Goal: Check status: Check status

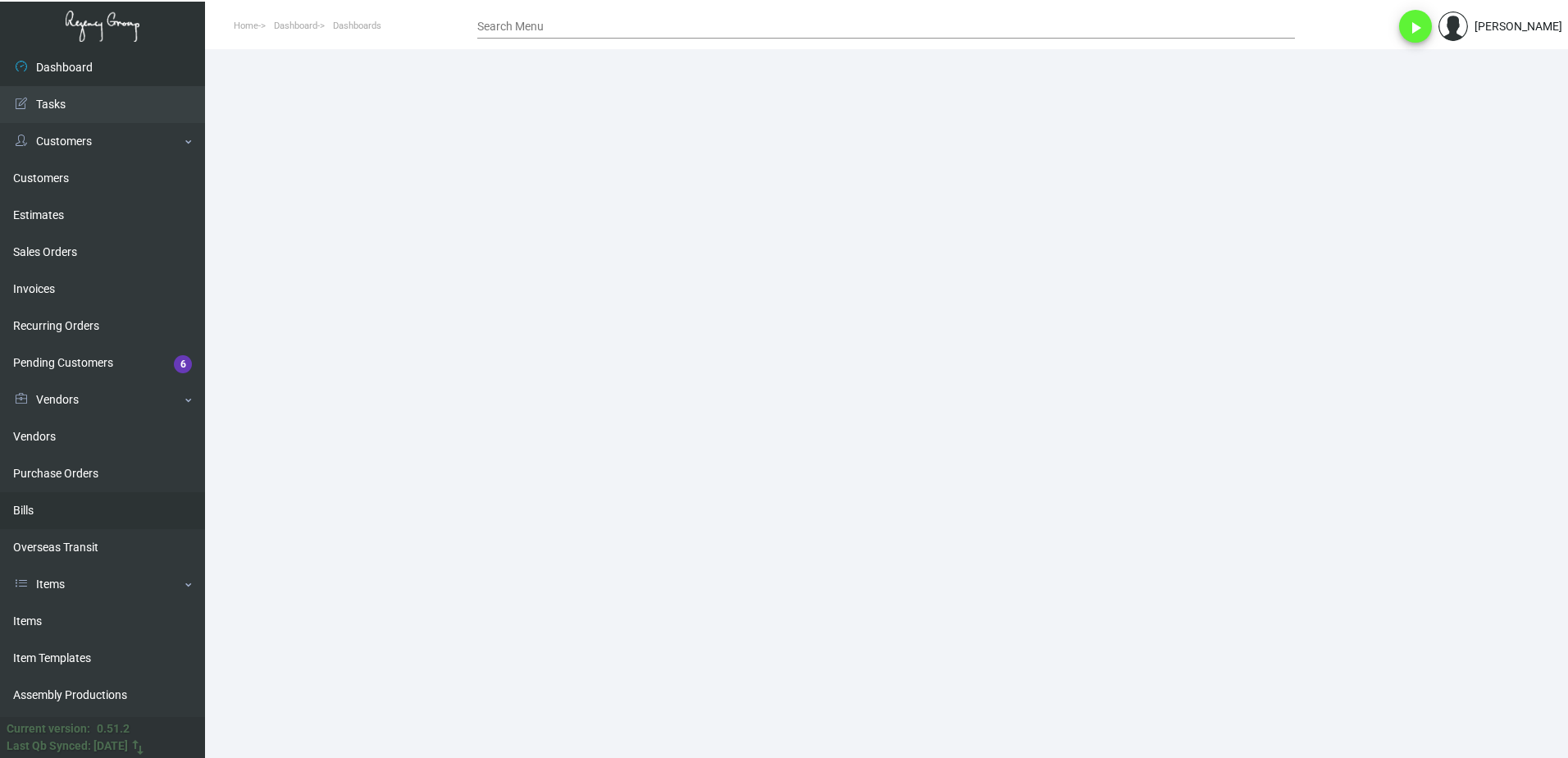
click at [84, 509] on link "Bills" at bounding box center [102, 510] width 205 height 37
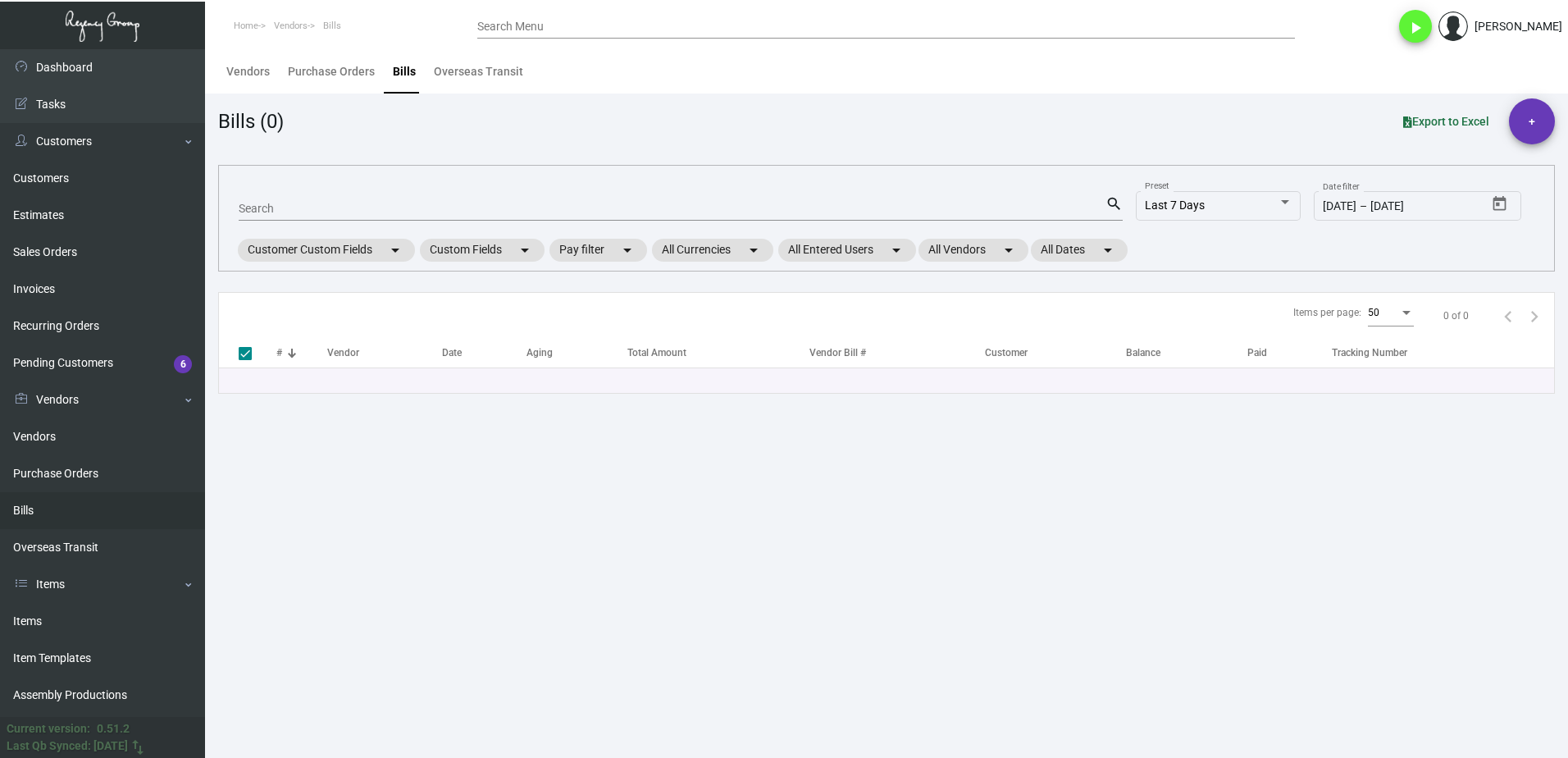
click at [306, 196] on div "Search" at bounding box center [672, 207] width 867 height 25
paste input "51779"
type input "51779"
checkbox input "false"
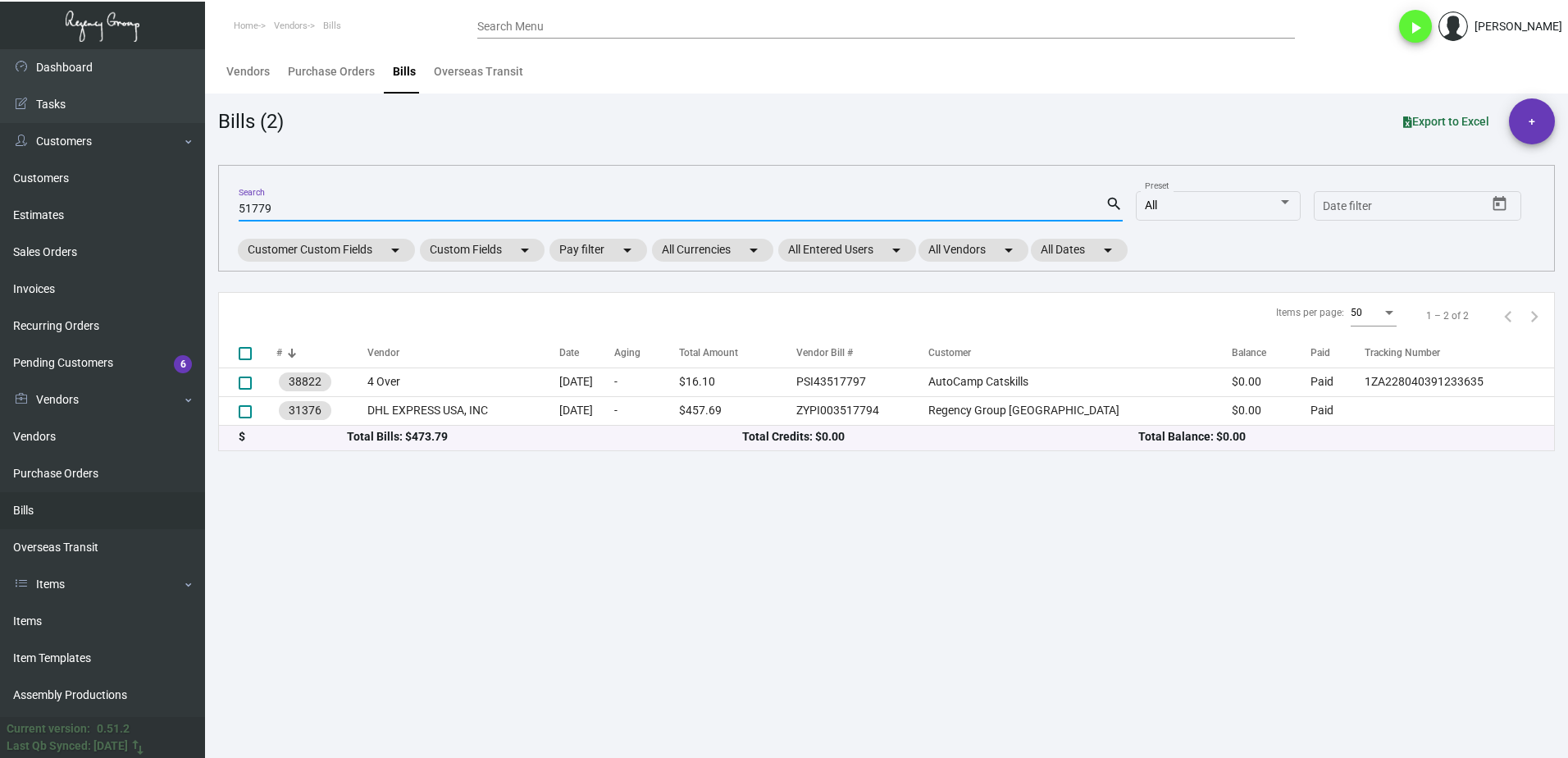
type input "51779"
click at [337, 207] on input "51779" at bounding box center [672, 209] width 867 height 13
click at [101, 285] on link "Invoices" at bounding box center [102, 288] width 205 height 37
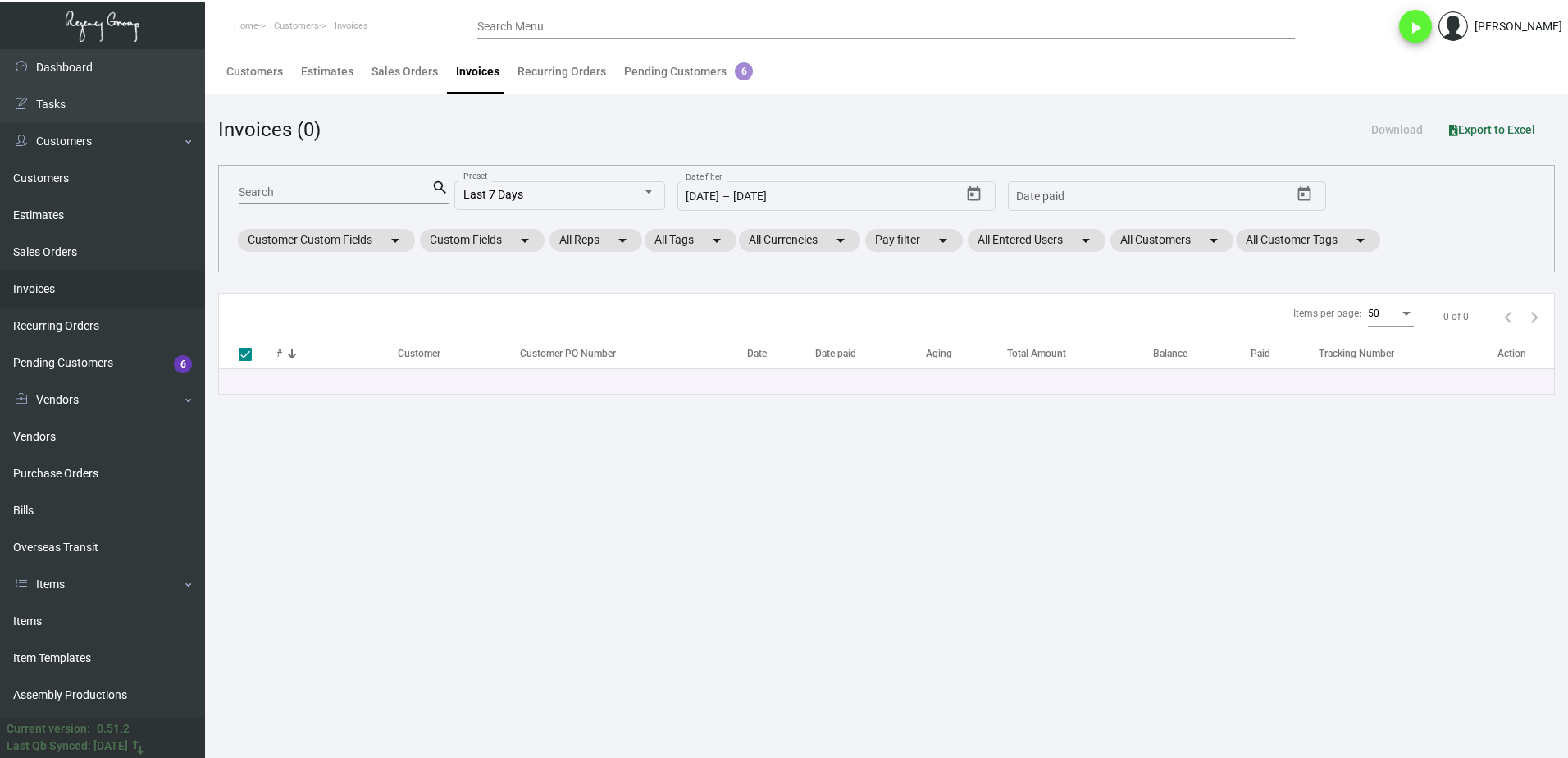
click at [379, 184] on div "Search" at bounding box center [335, 191] width 193 height 25
paste input "51779"
type input "51779"
checkbox input "false"
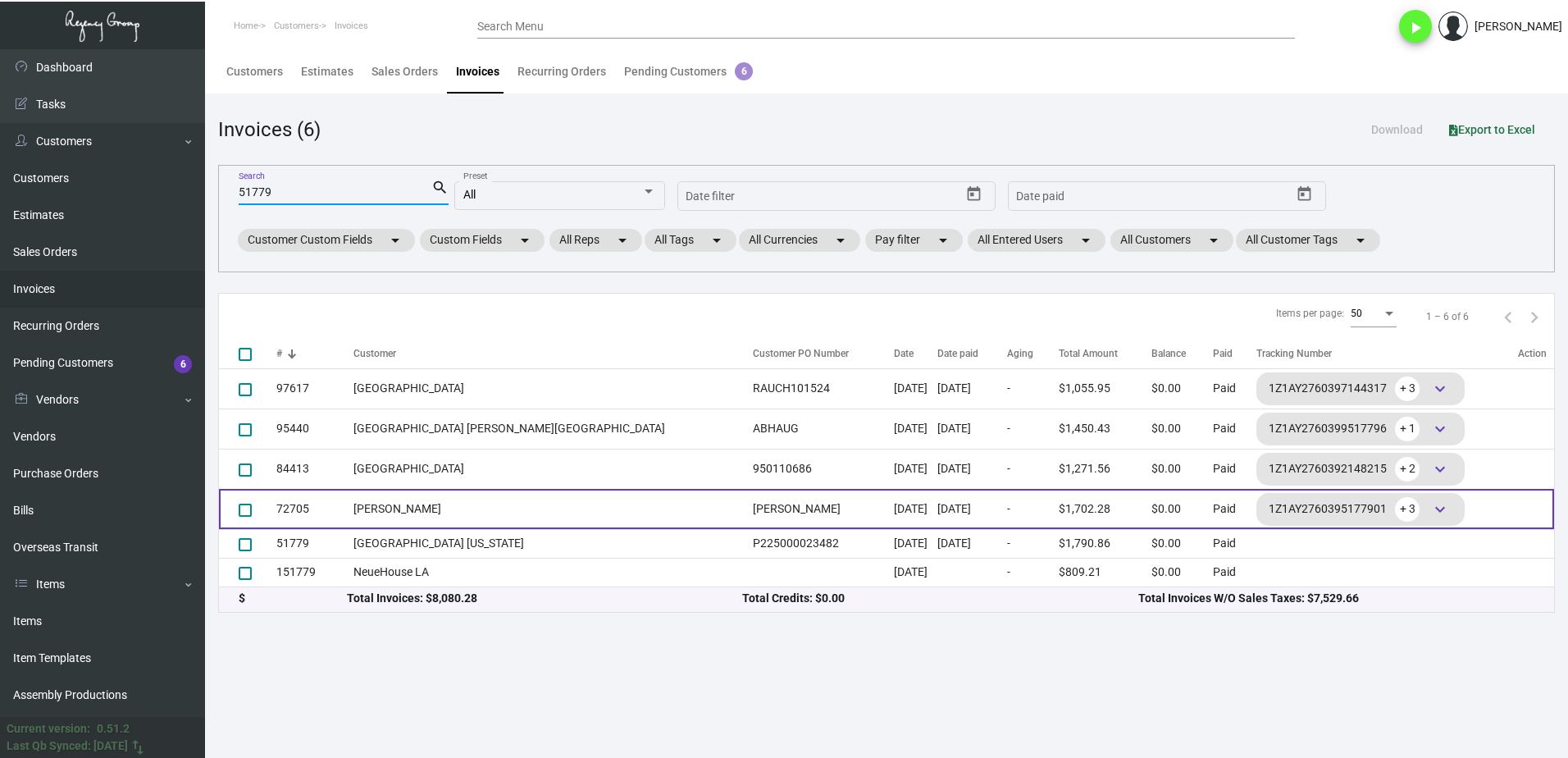
type input "51779"
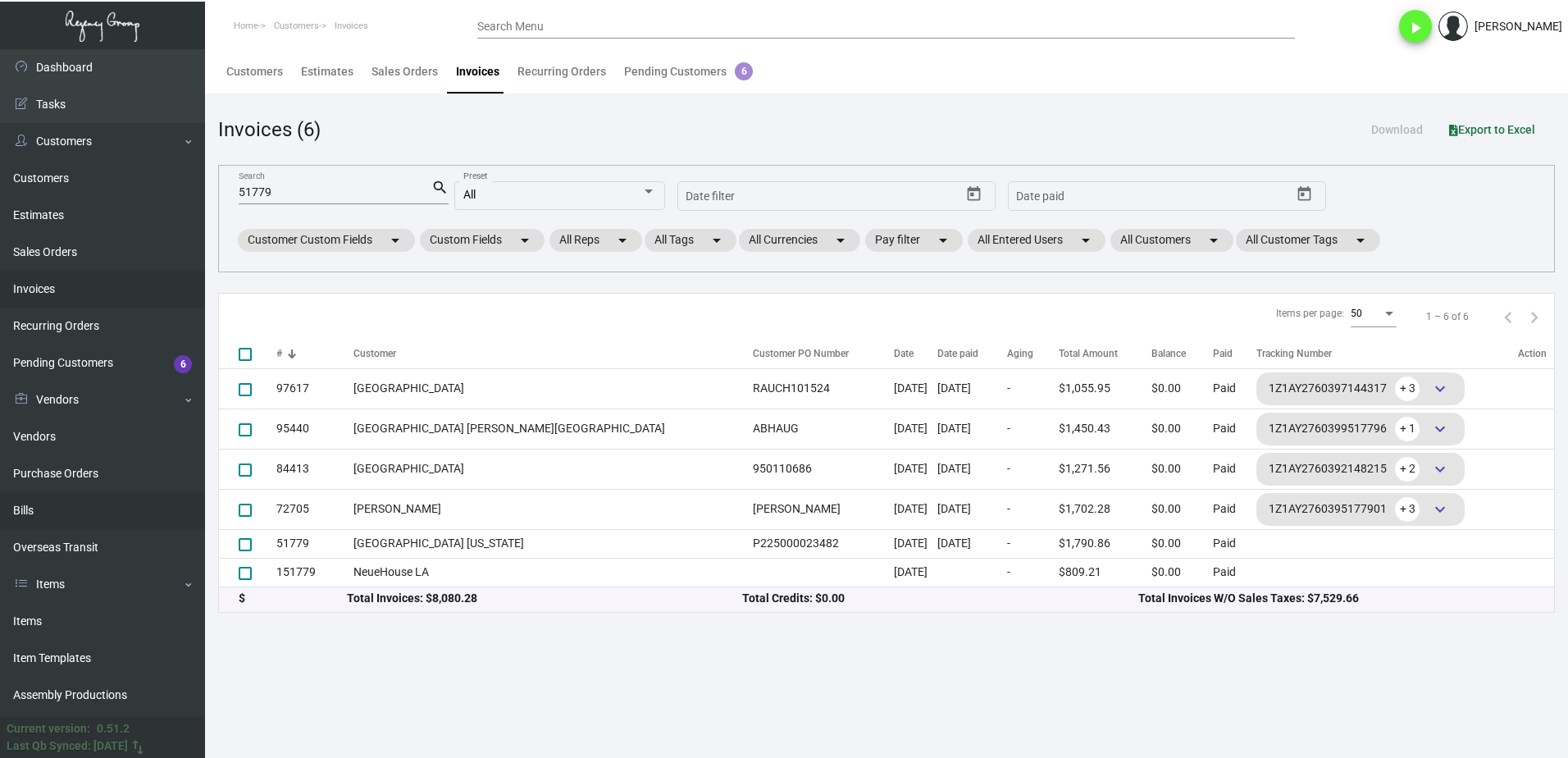
click at [82, 520] on link "Bills" at bounding box center [102, 510] width 205 height 37
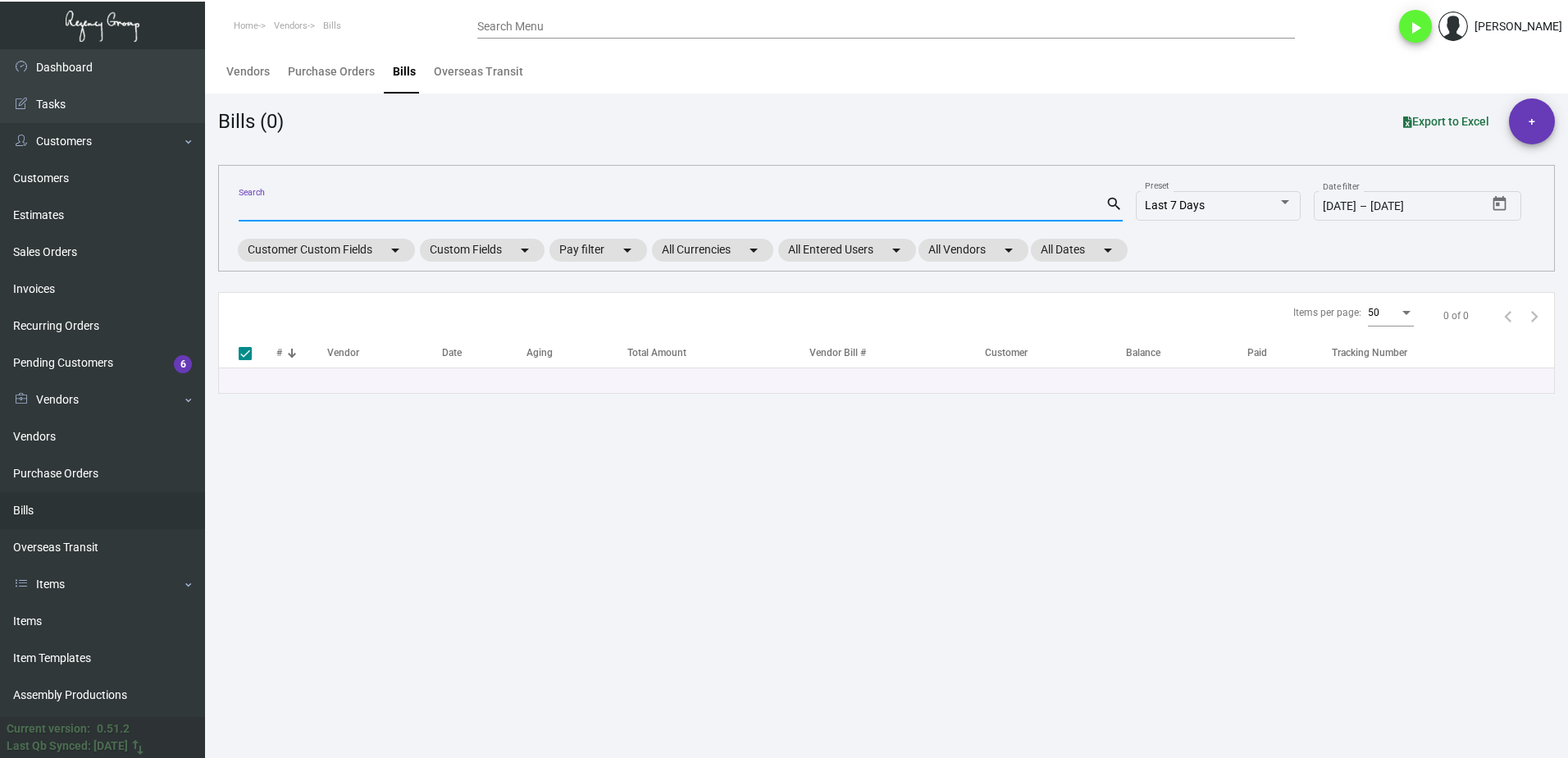
click at [397, 205] on input "Search" at bounding box center [672, 209] width 867 height 13
paste input "51779"
type input "51779"
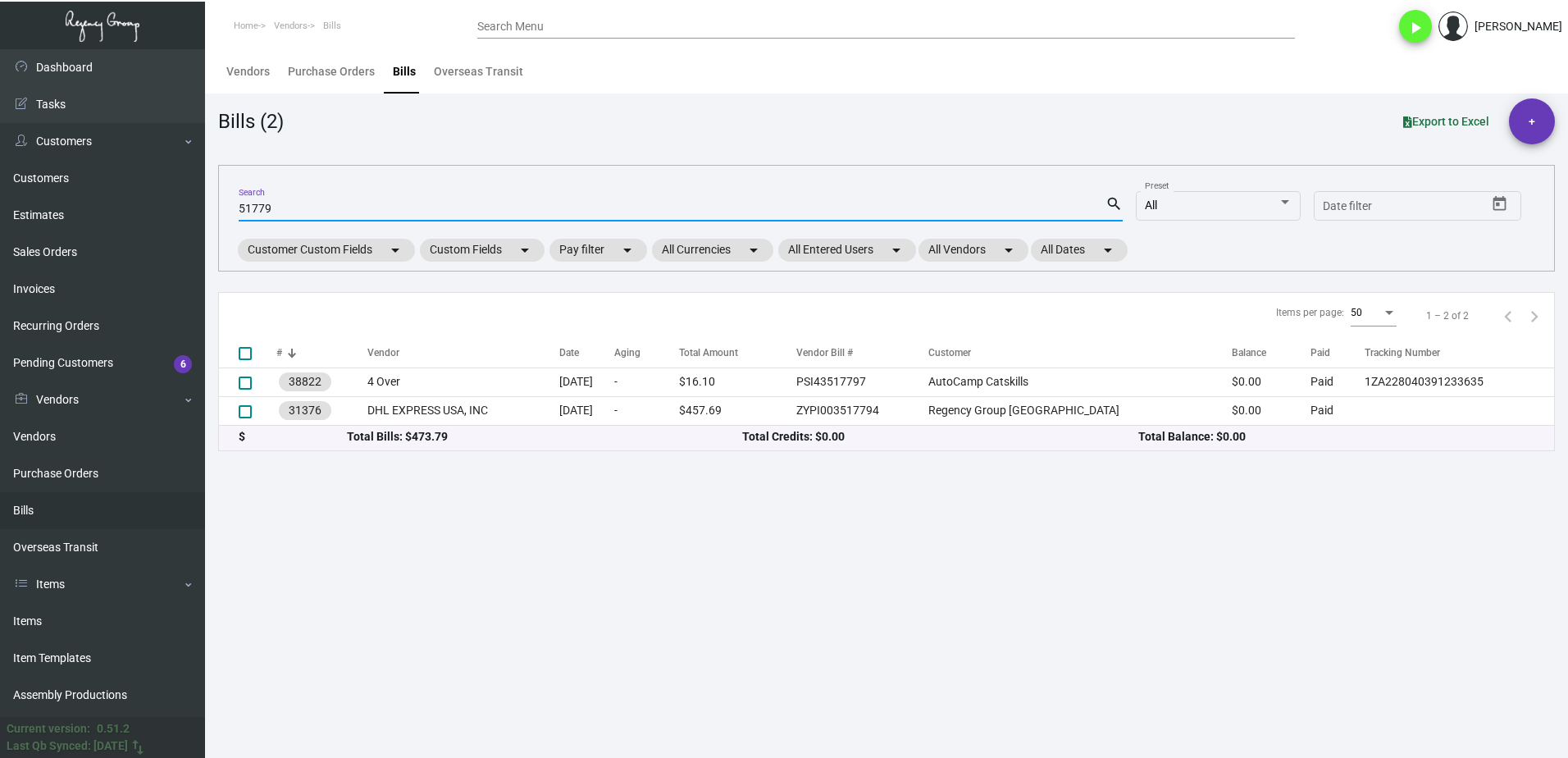
checkbox input "false"
type input "51779"
click at [531, 533] on main "Vendors Purchase Orders Bills Overseas Transit Bills (2) Export to Excel + 5177…" at bounding box center [885, 403] width 1362 height 709
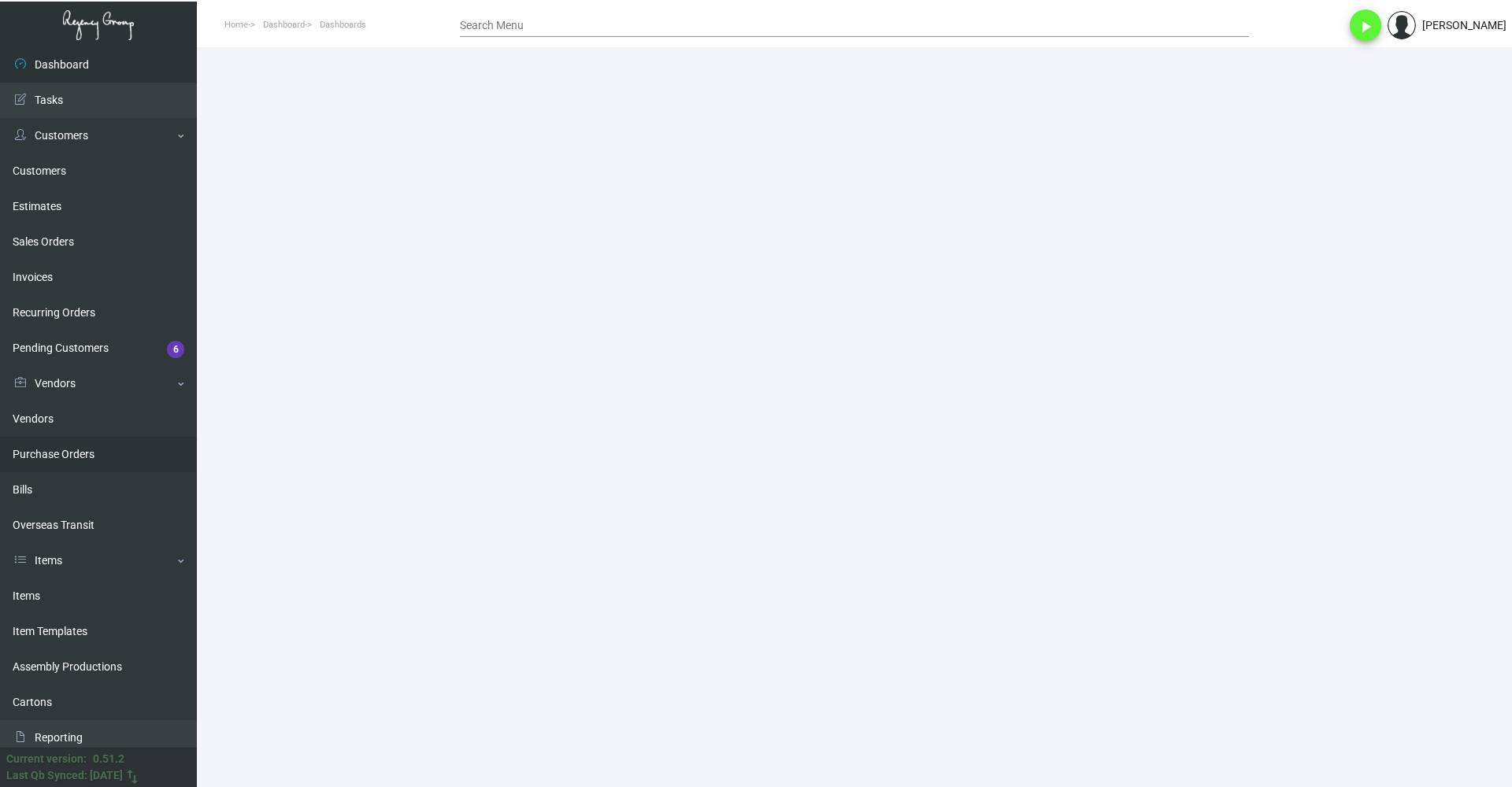
click at [106, 457] on link "Purchase Orders" at bounding box center [98, 454] width 197 height 35
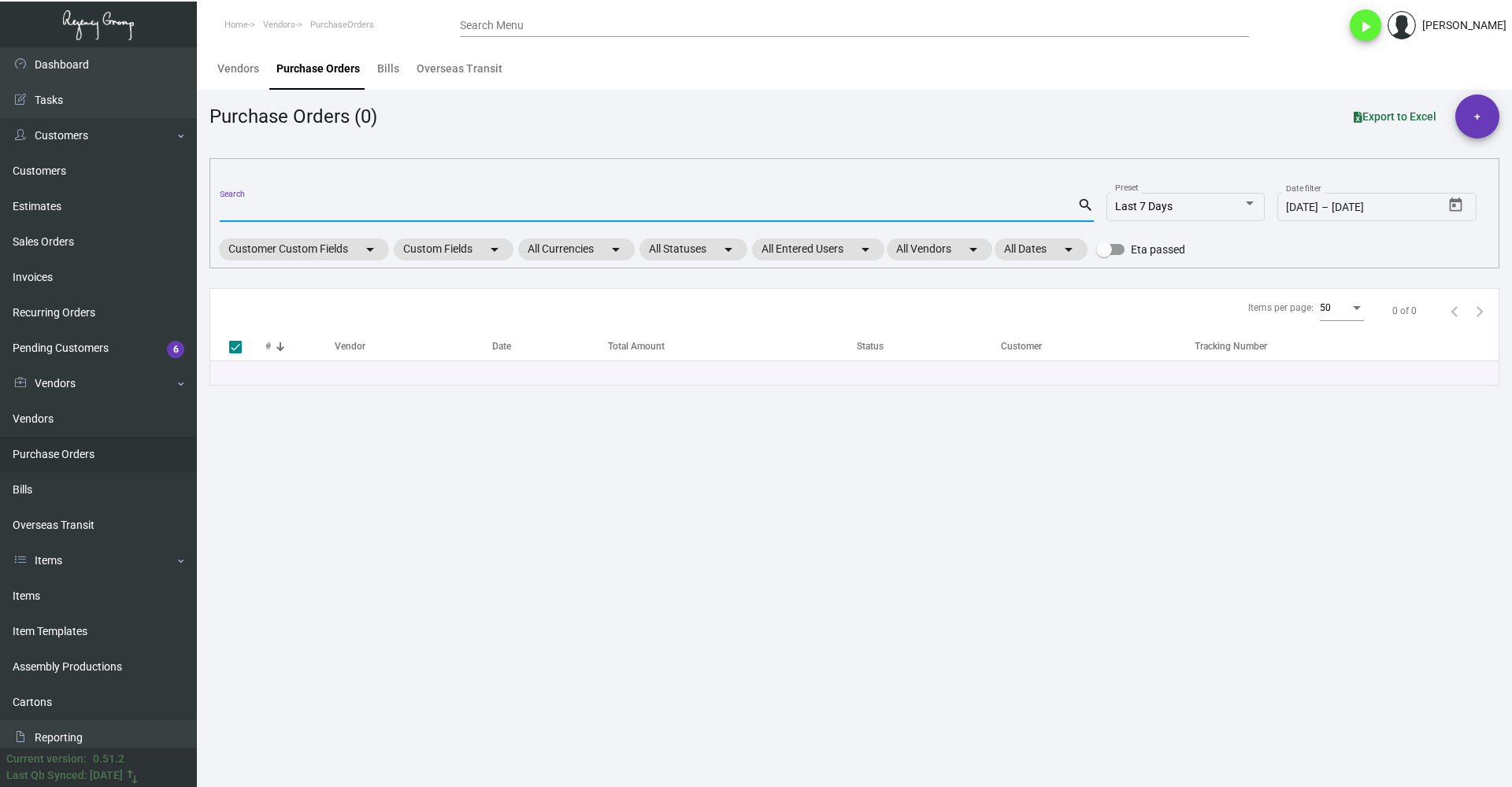
click at [376, 213] on input "Search" at bounding box center [649, 209] width 857 height 13
paste input "97062"
type input "97062"
checkbox input "false"
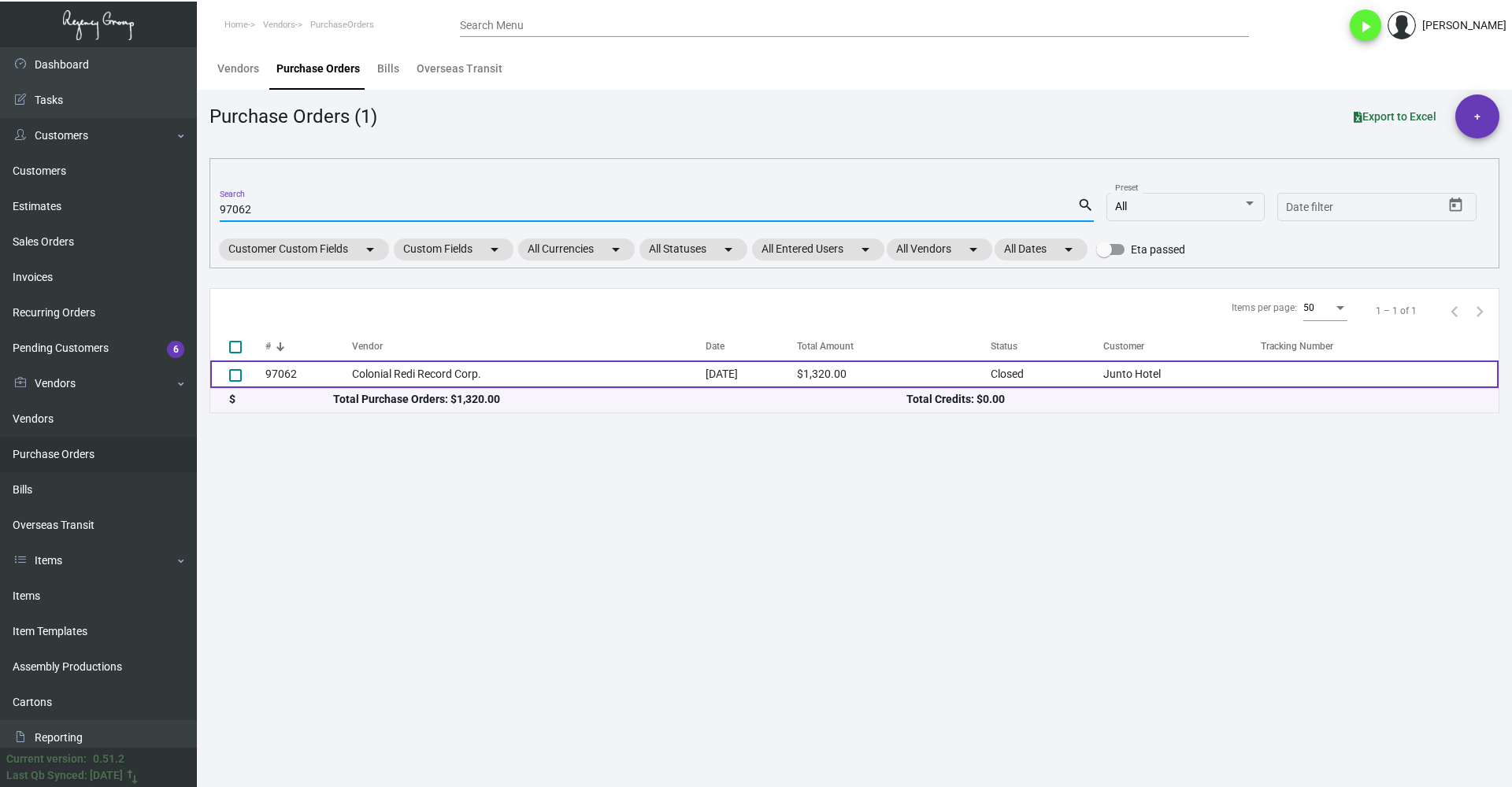
type input "97062"
click at [414, 380] on td "Colonial Redi Record Corp." at bounding box center [529, 374] width 354 height 28
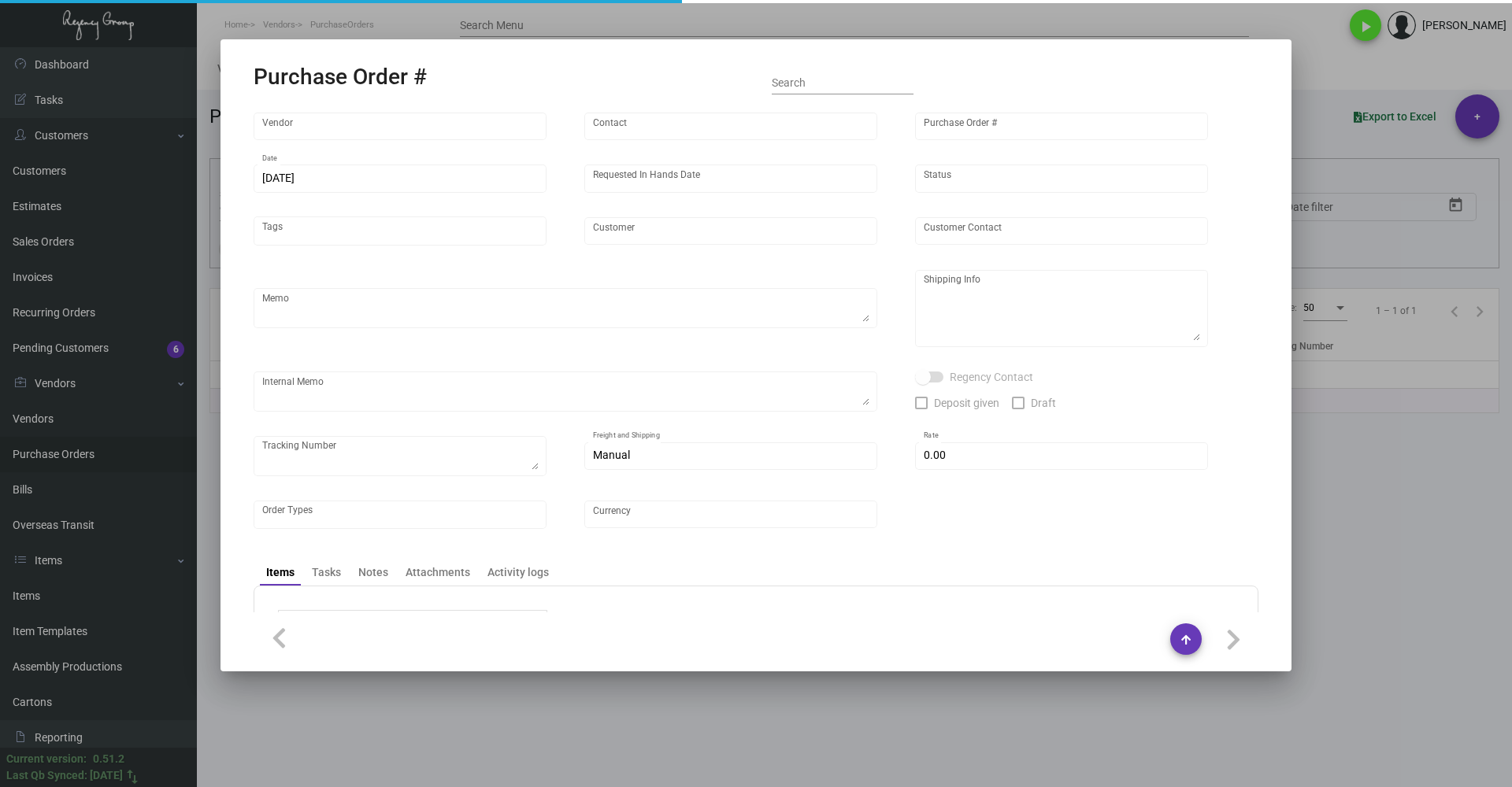
type input "Colonial Redi Record Corp."
type input "Mr. Berkowitz"
type input "97062"
type input "3/13/2023"
type input "3/24/2023"
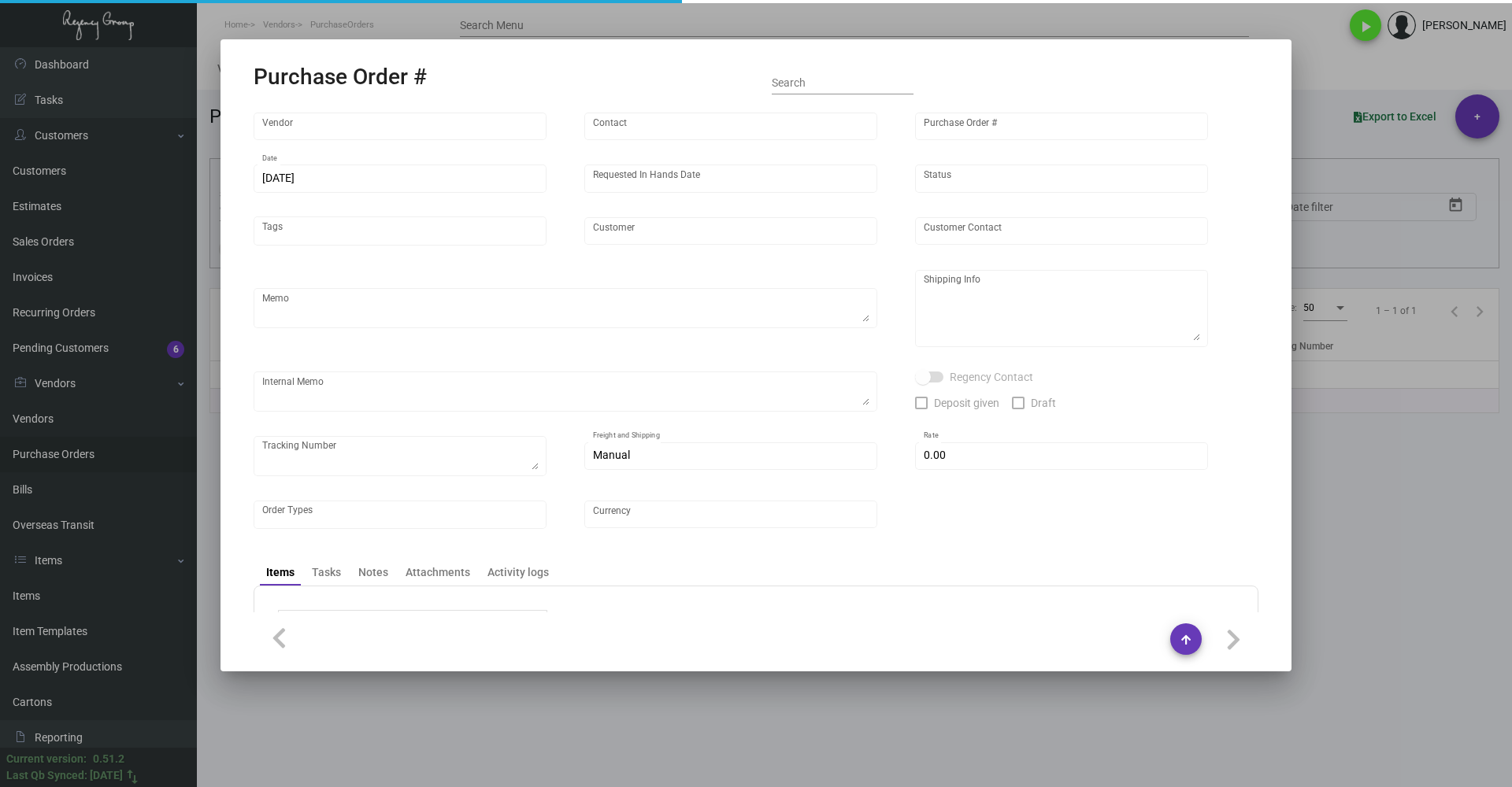
type input "Junto Hotel"
type input "JASON DELCAMP"
type textarea "Please show PDF proof for approval - Confirm receipt of order and ship date - S…"
type textarea "NJ Warehouse The Regency Group – NJ Warehouse Attn: Receiving Department 22 Bel…"
type textarea "Consolidate with other orders going to NJ Warehouse, if feasible. 2/27/24 - res…"
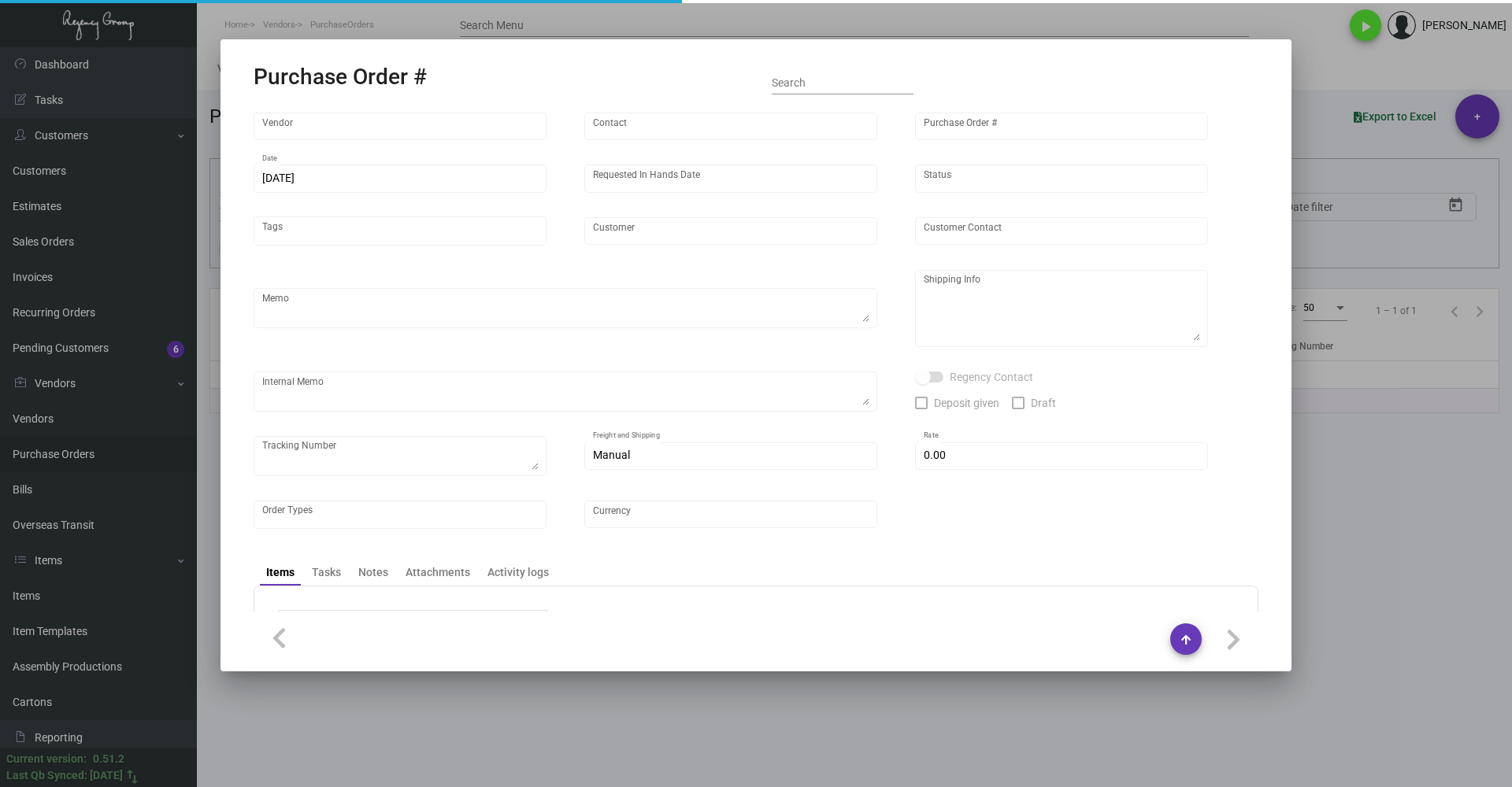
type input "$ 0.00"
type input "United States Dollar $"
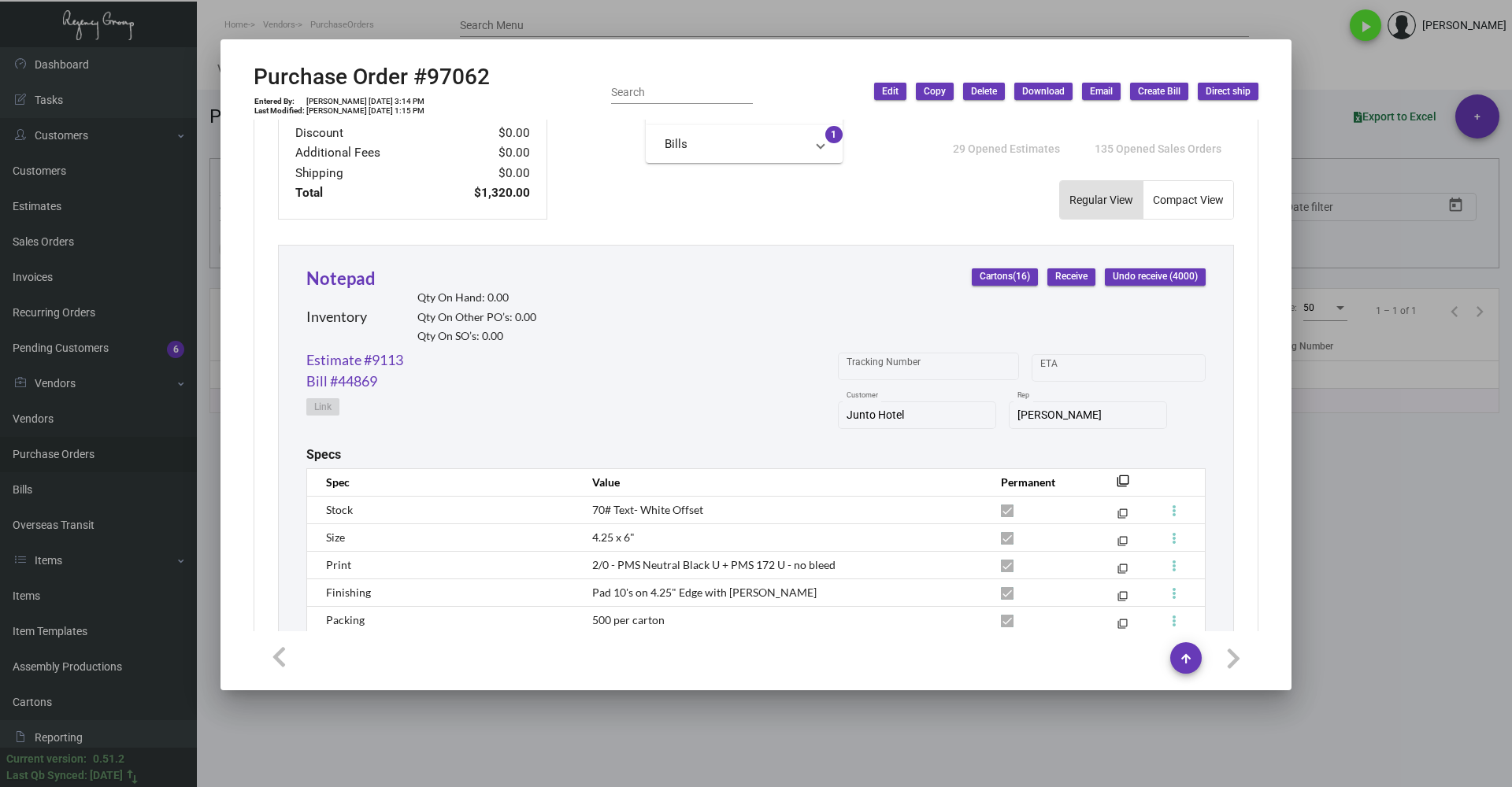
scroll to position [629, 0]
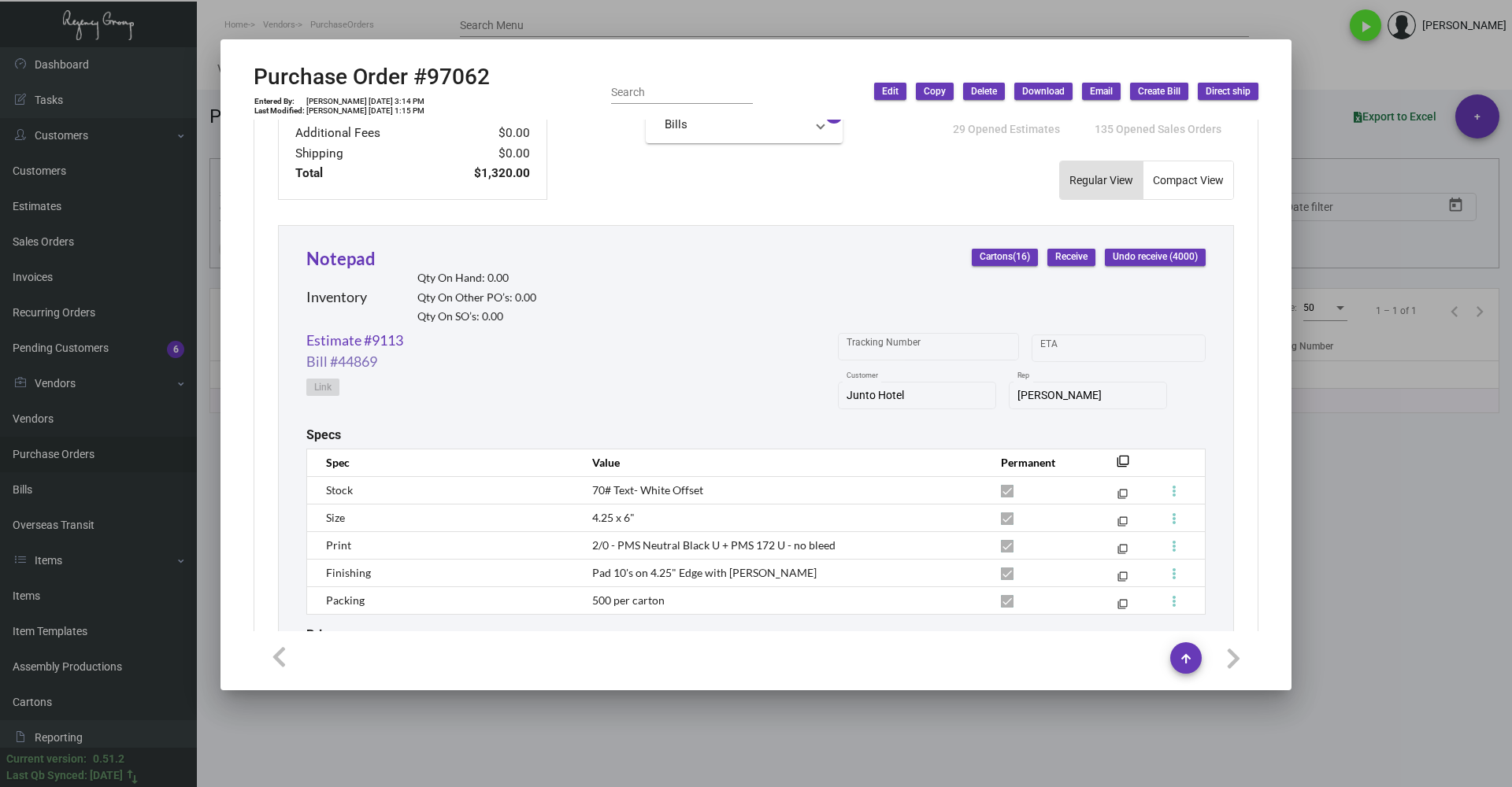
click at [358, 365] on link "Bill #44869" at bounding box center [342, 361] width 71 height 22
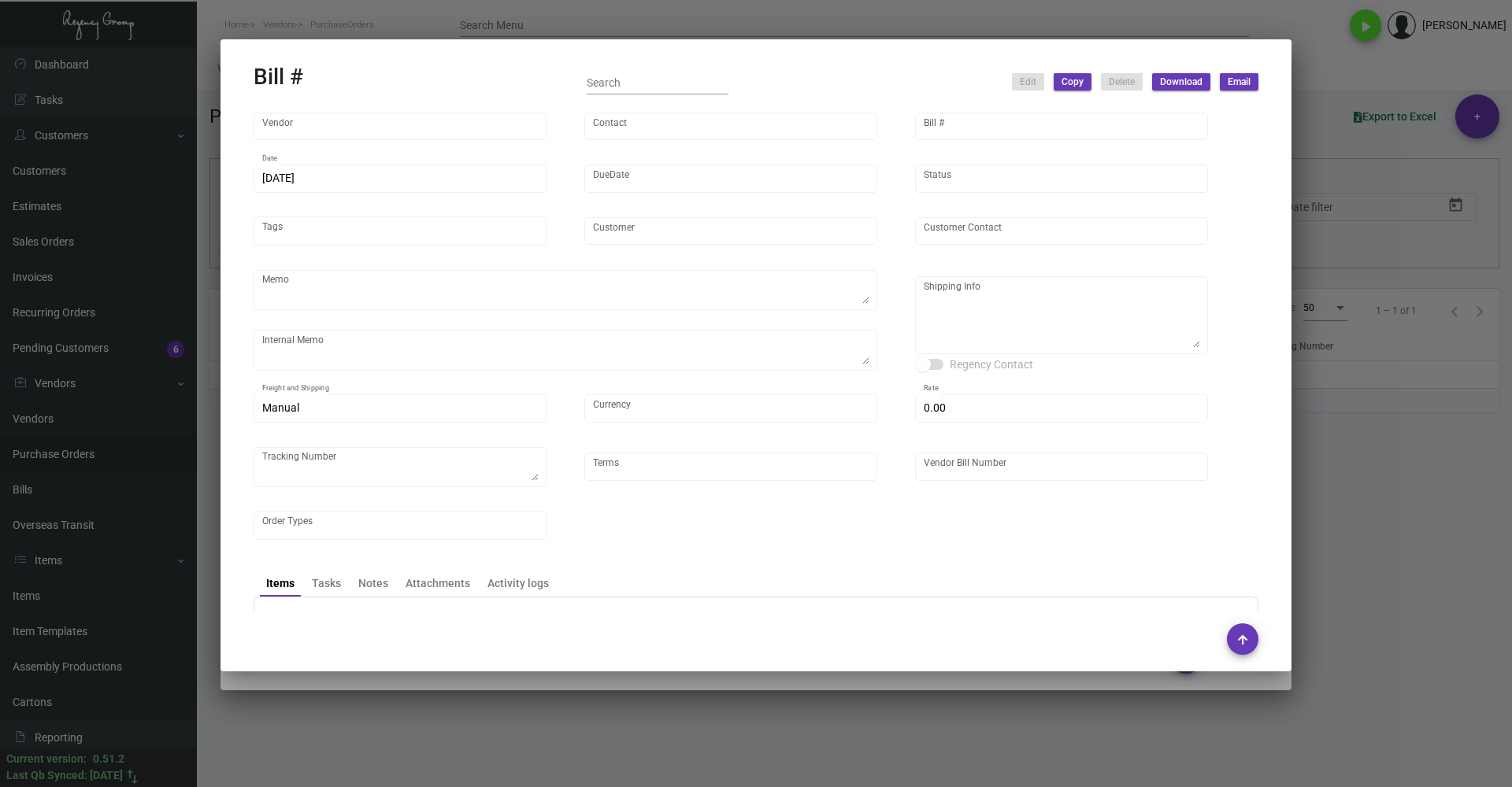
type input "Colonial Redi Record Corp."
type input "Mr. Berkowitz"
type input "44869"
type input "7/30/2024"
type input "3/24/2023"
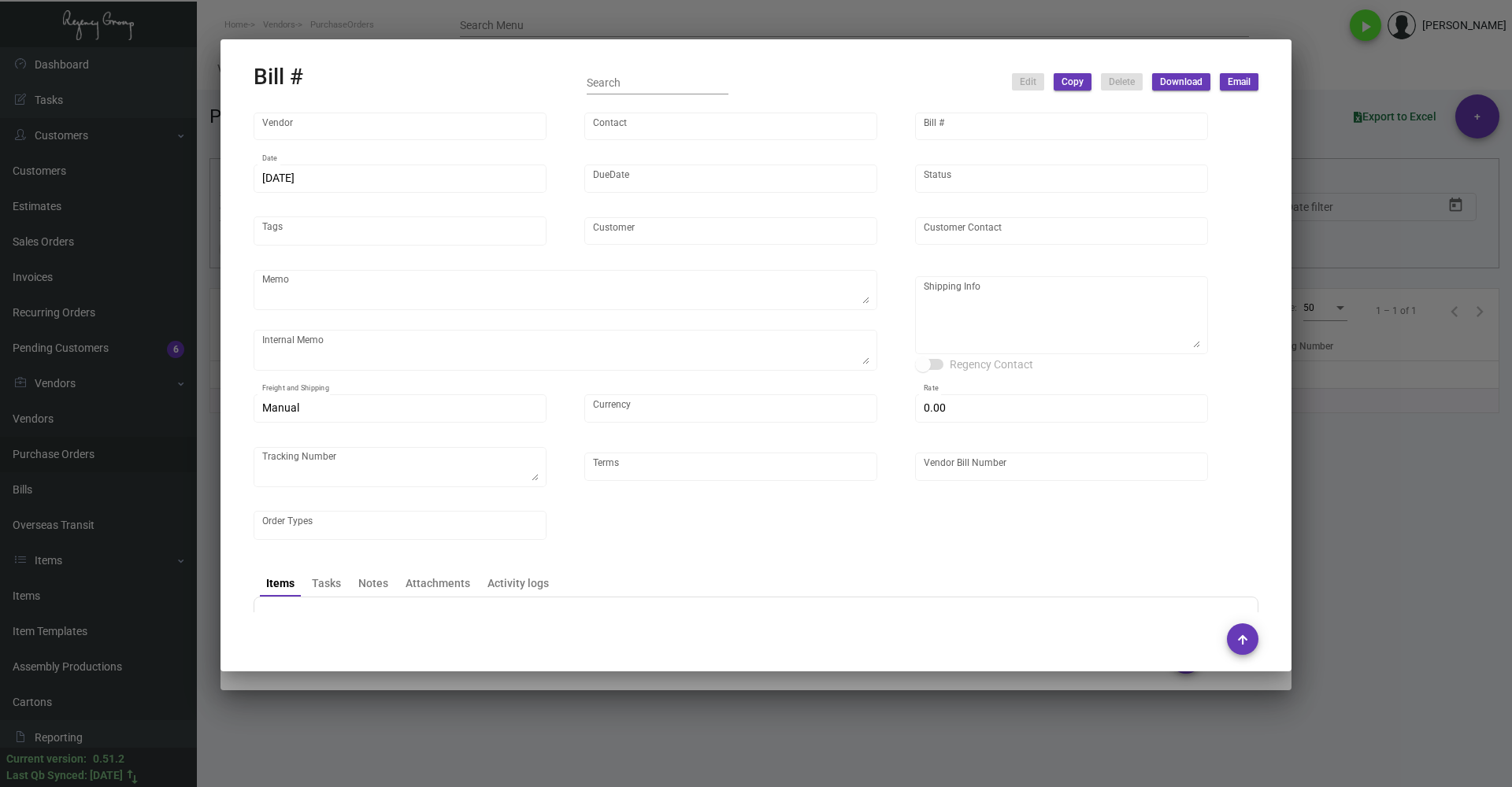
type input "Junto Hotel"
type input "JASON DELCAMP"
type textarea "Please show PDF proof for approval - Confirm receipt of order and ship date - S…"
type textarea "Consolidate with other orders going to NJ Warehouse, if feasible. 2/27/24 - res…"
type textarea "Junto Hotel - JASON DELCAMP 77 BELLE ST Columbus, Oh, 43215 US"
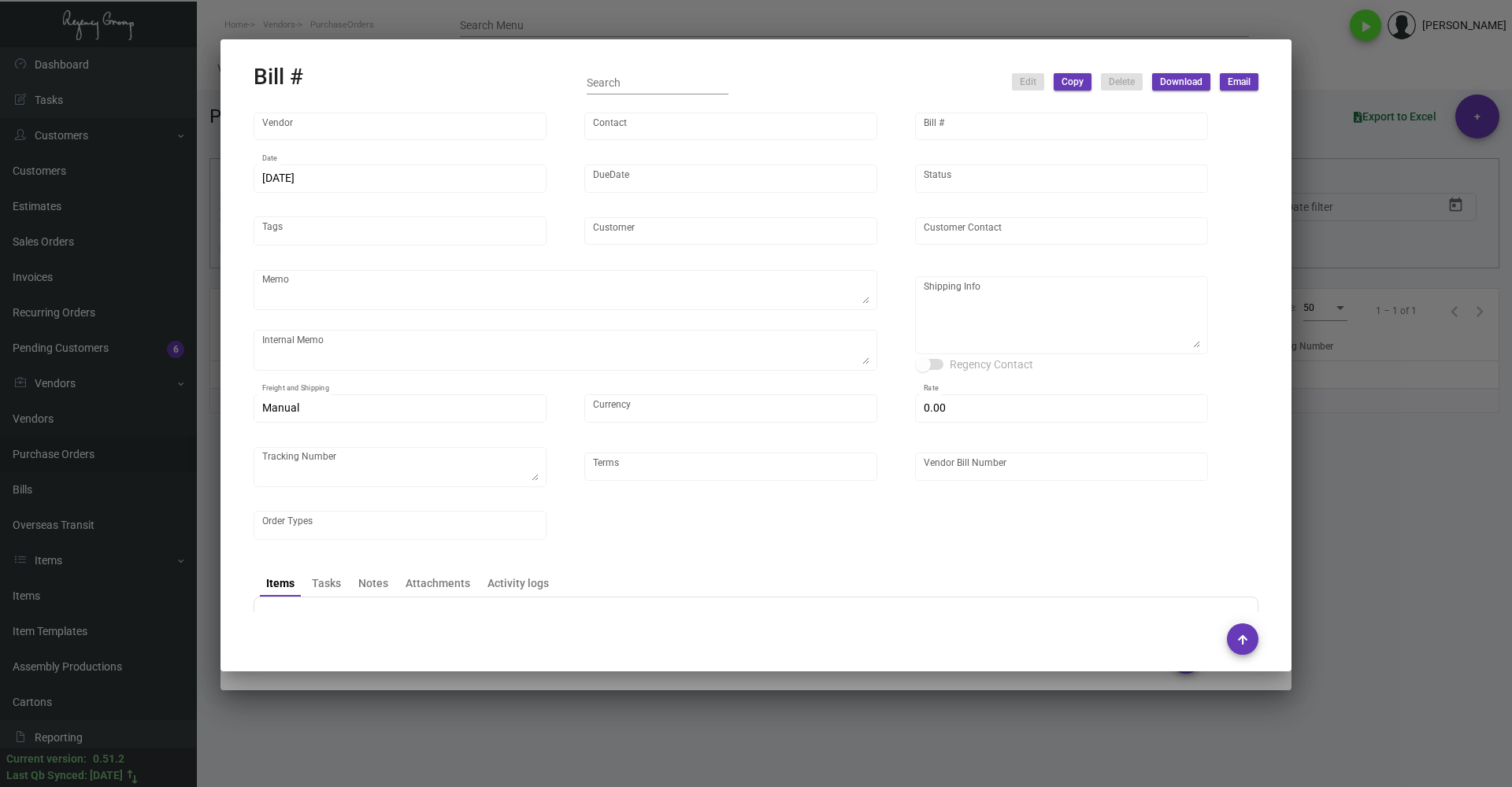
type input "United States Dollar $"
type input "$ 0.00"
type input "Net 30"
type input "YR 97062 2023"
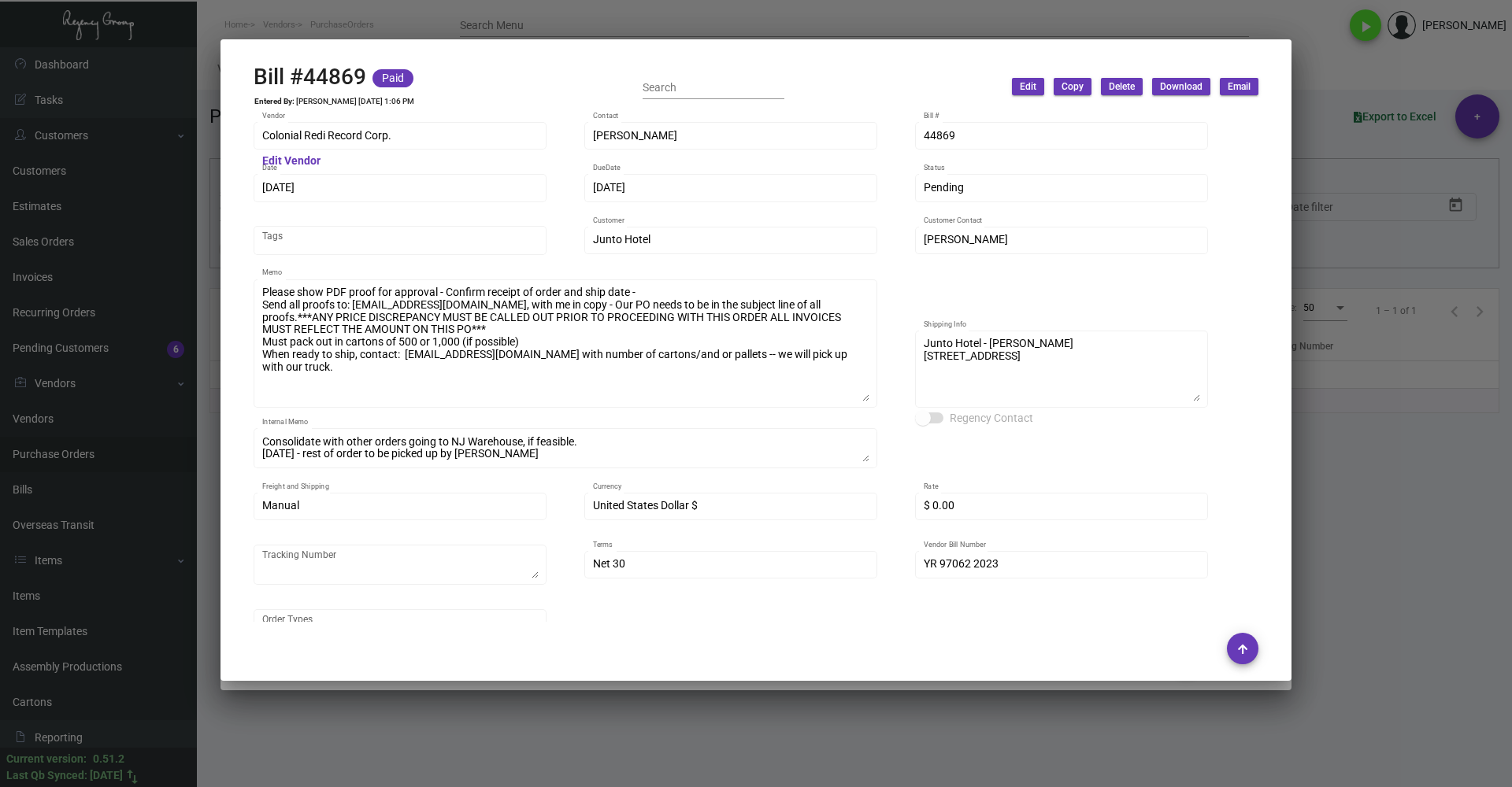
click at [879, 402] on div "Colonial Redi Record Corp. Vendor Edit Vendor Mr. Berkowitz Contact 44869 Bill …" at bounding box center [756, 388] width 1005 height 536
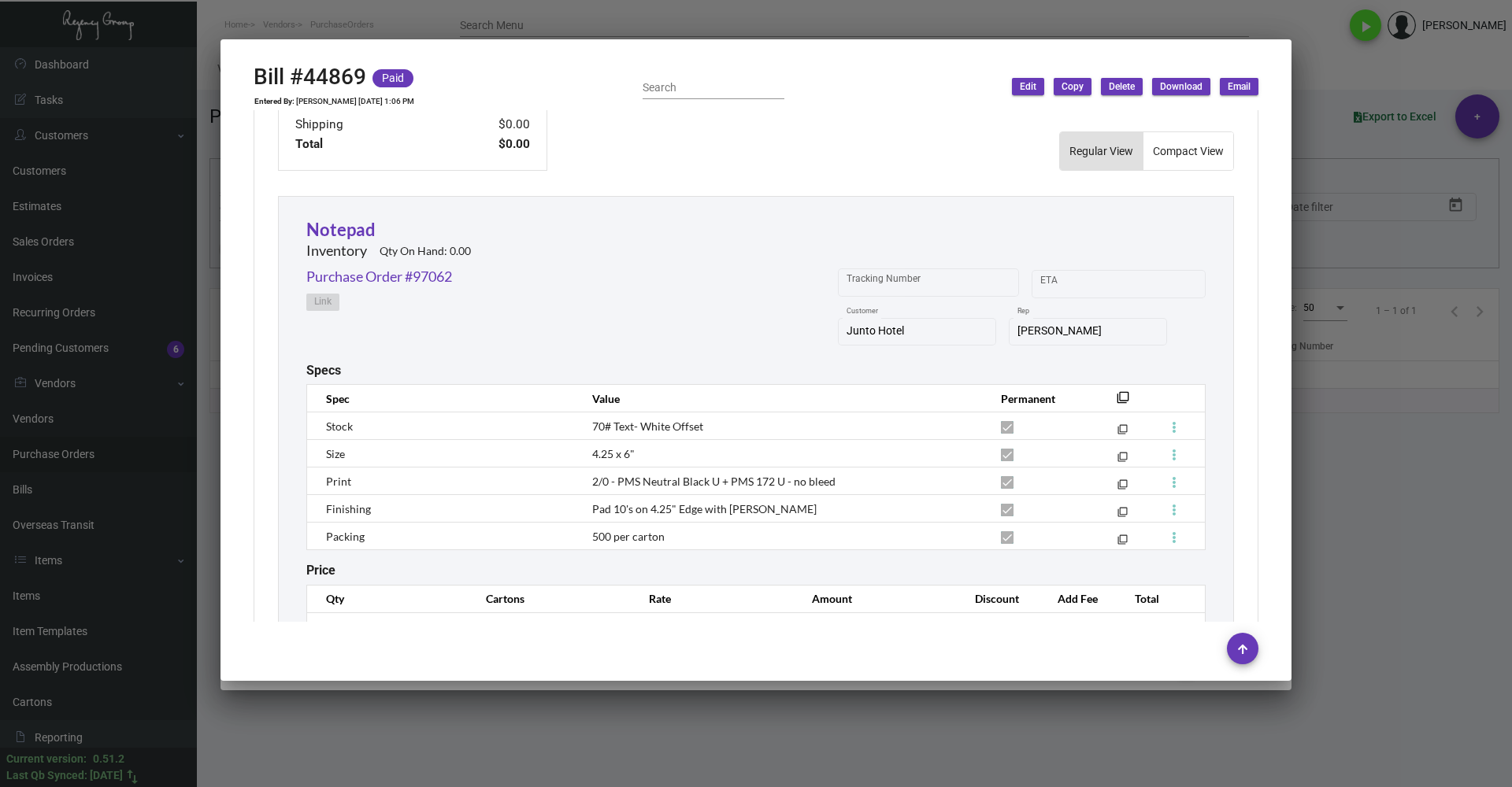
scroll to position [709, 0]
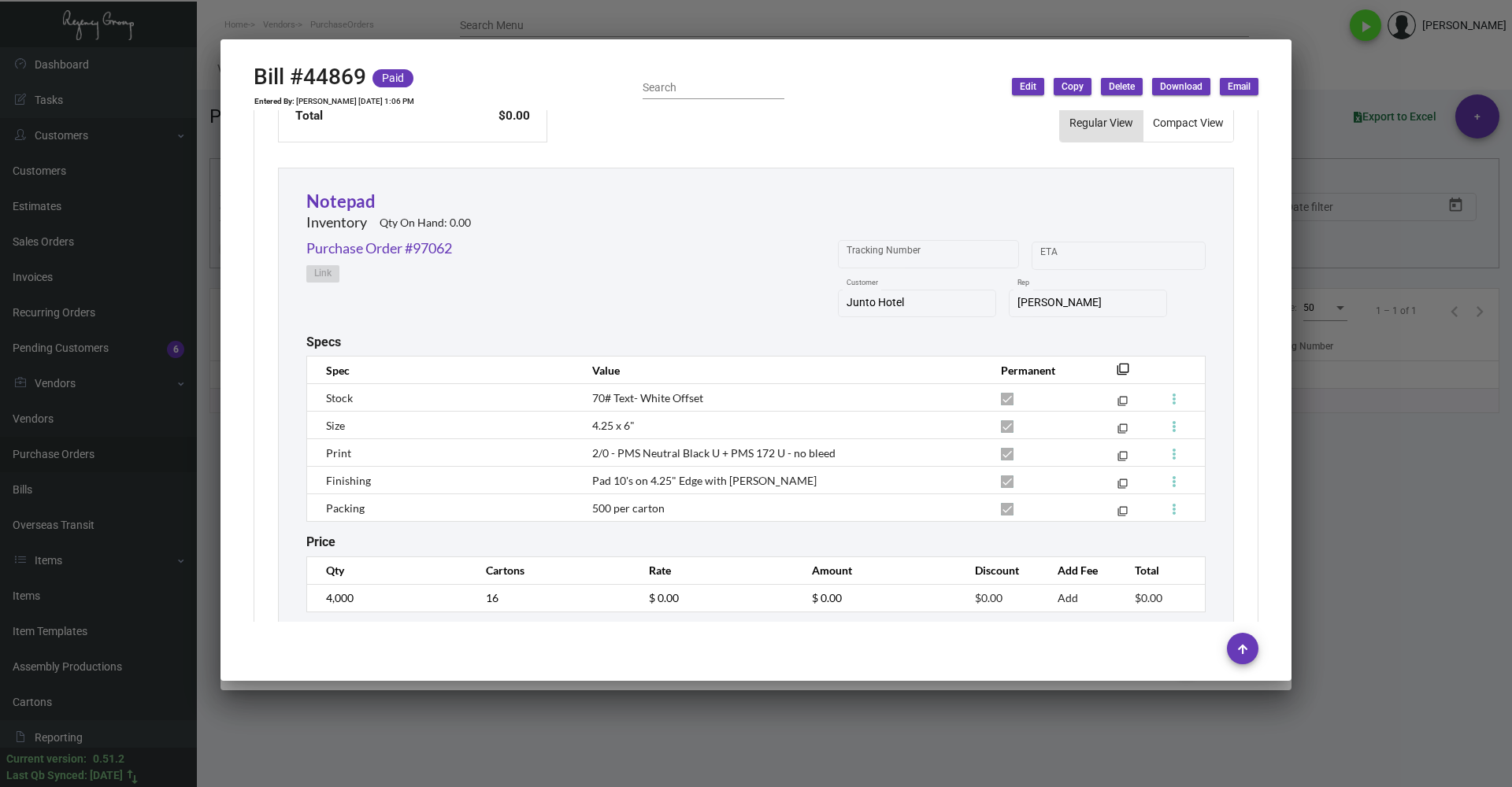
click at [1437, 491] on div at bounding box center [756, 393] width 1512 height 787
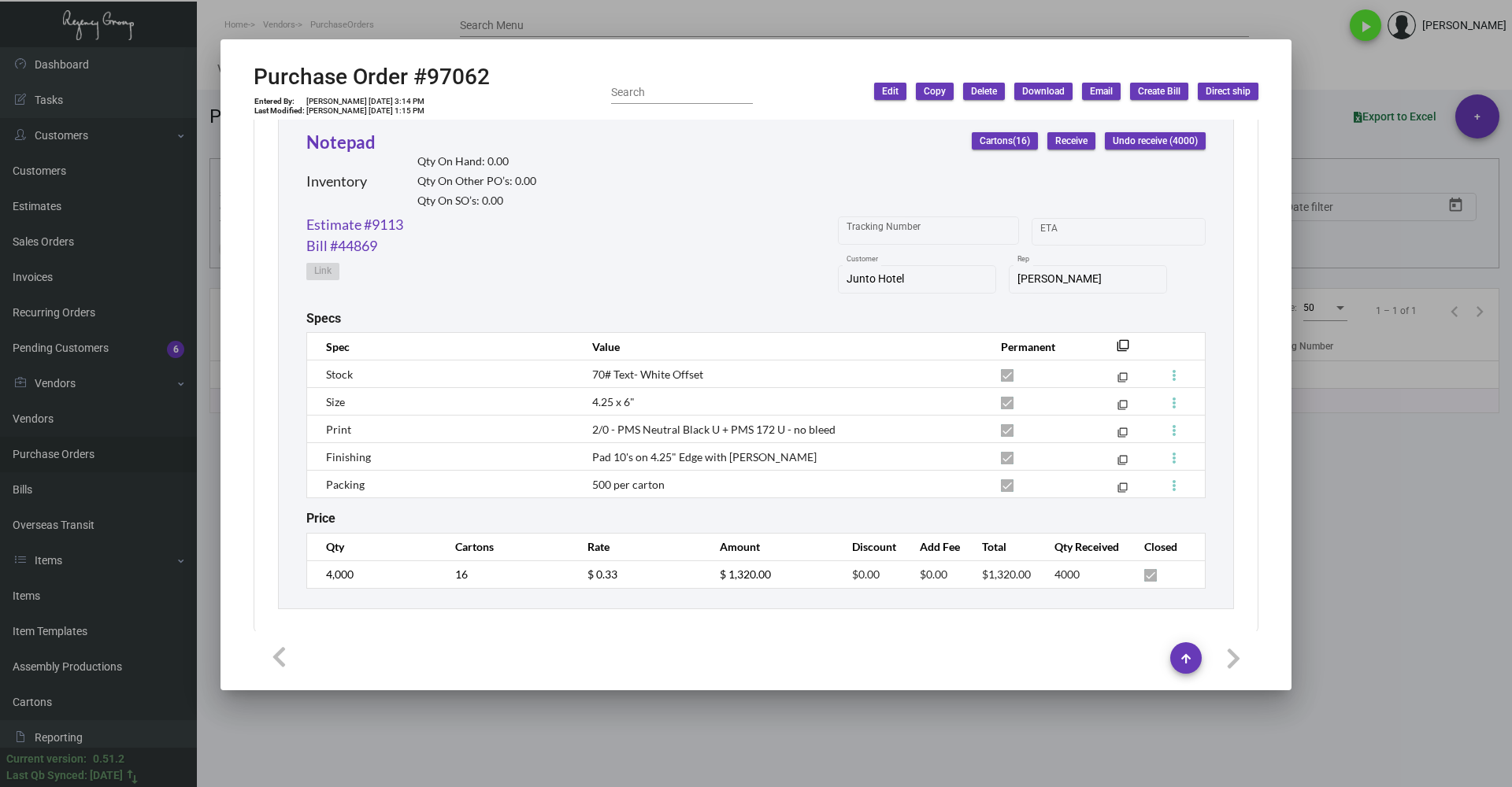
scroll to position [824, 0]
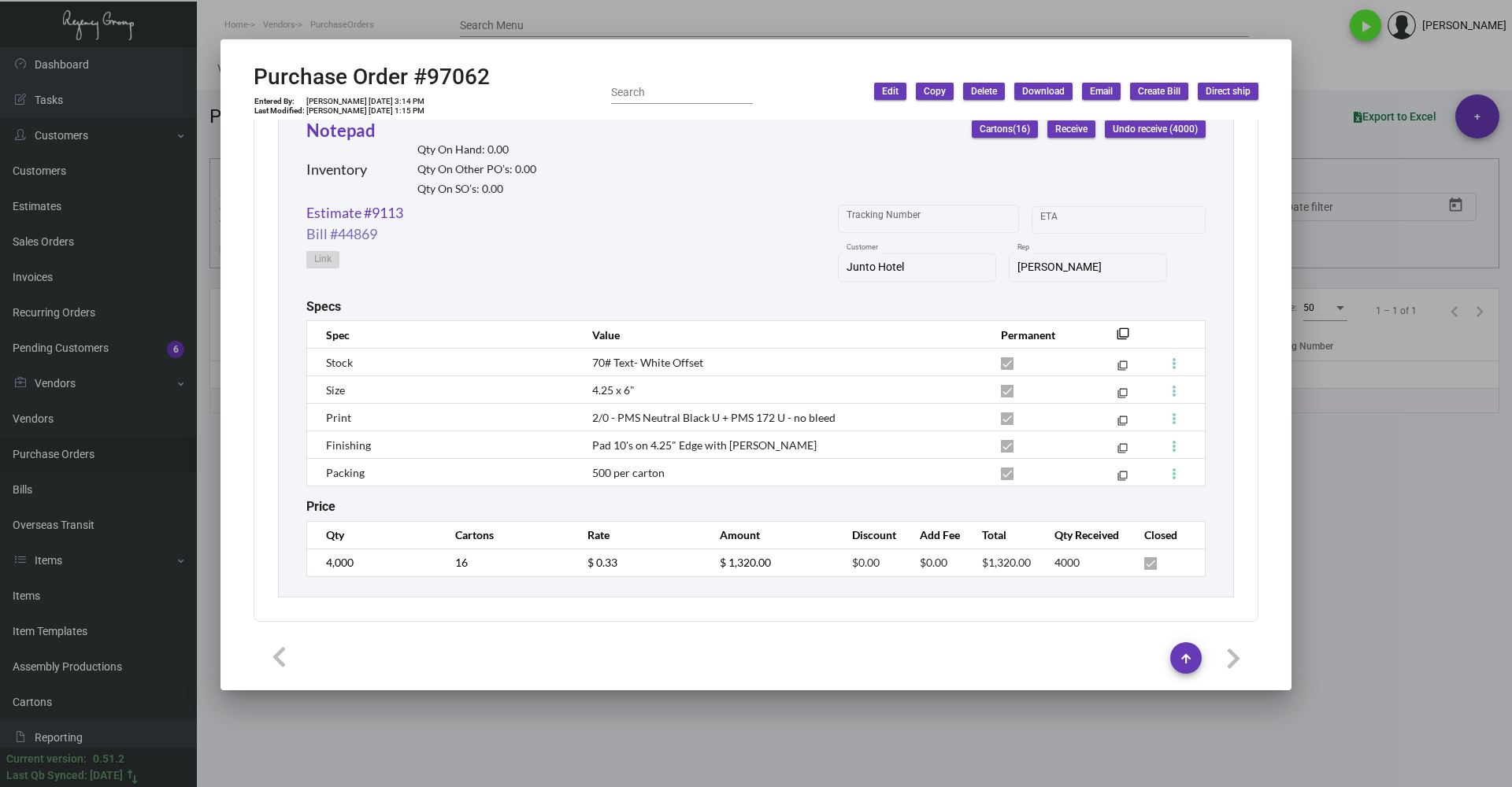
click at [339, 234] on link "Bill #44869" at bounding box center [342, 234] width 71 height 22
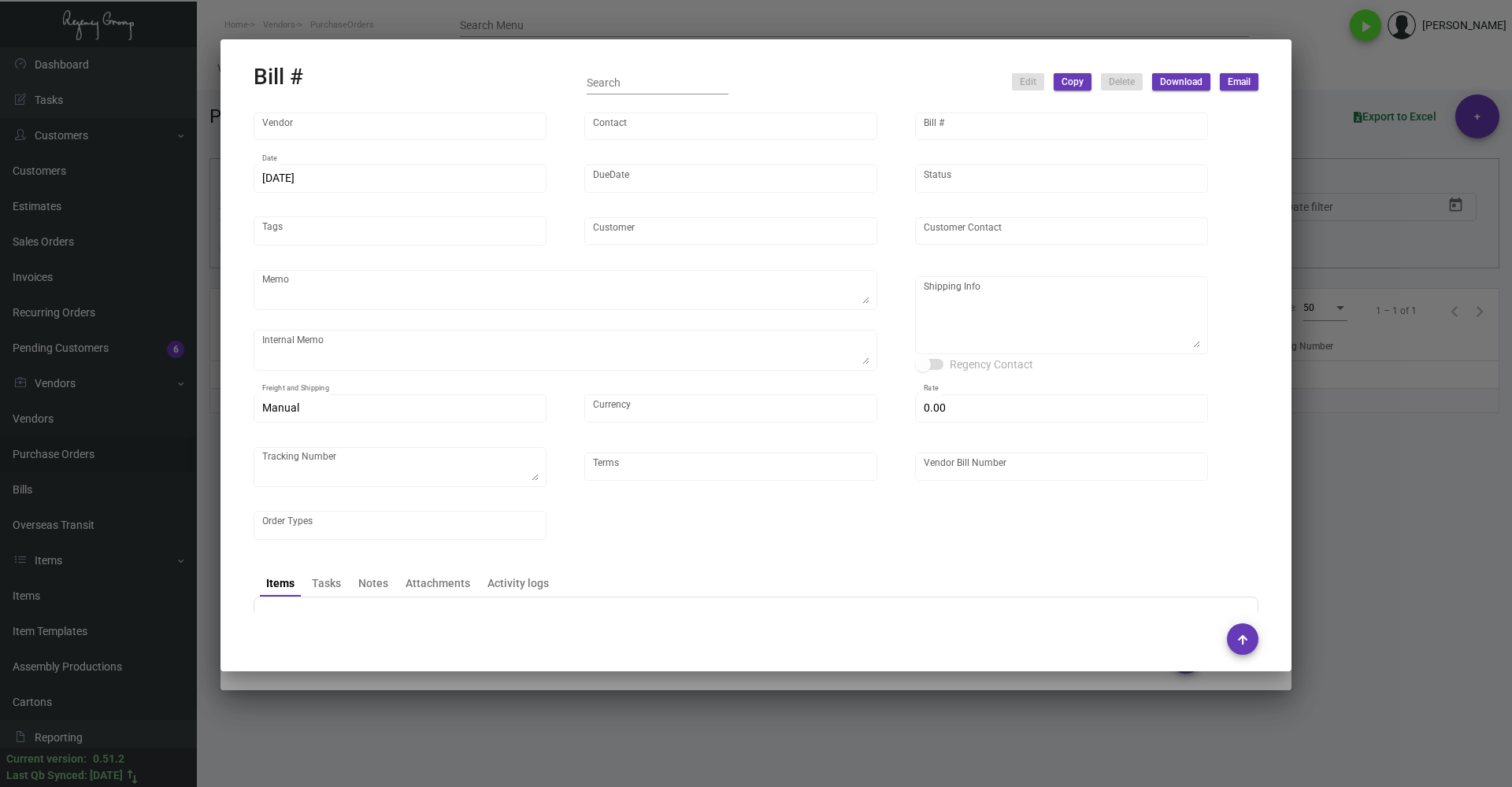
type input "Colonial Redi Record Corp."
type input "Mr. Berkowitz"
type input "44869"
type input "7/30/2024"
type input "3/24/2023"
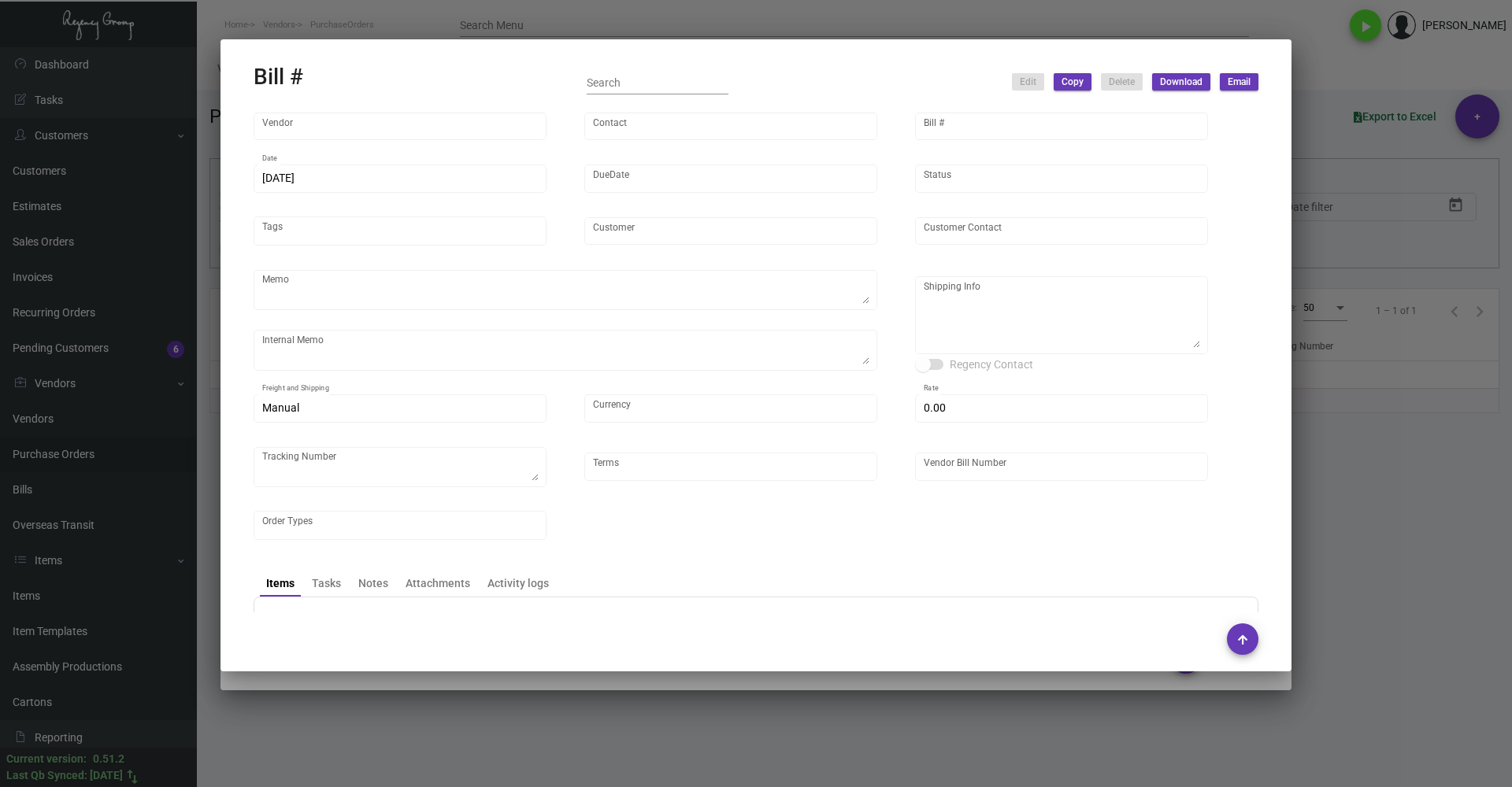
type input "Junto Hotel"
type input "JASON DELCAMP"
type textarea "Please show PDF proof for approval - Confirm receipt of order and ship date - S…"
type textarea "Consolidate with other orders going to NJ Warehouse, if feasible. 2/27/24 - res…"
type textarea "Junto Hotel - JASON DELCAMP 77 BELLE ST Columbus, Oh, 43215 US"
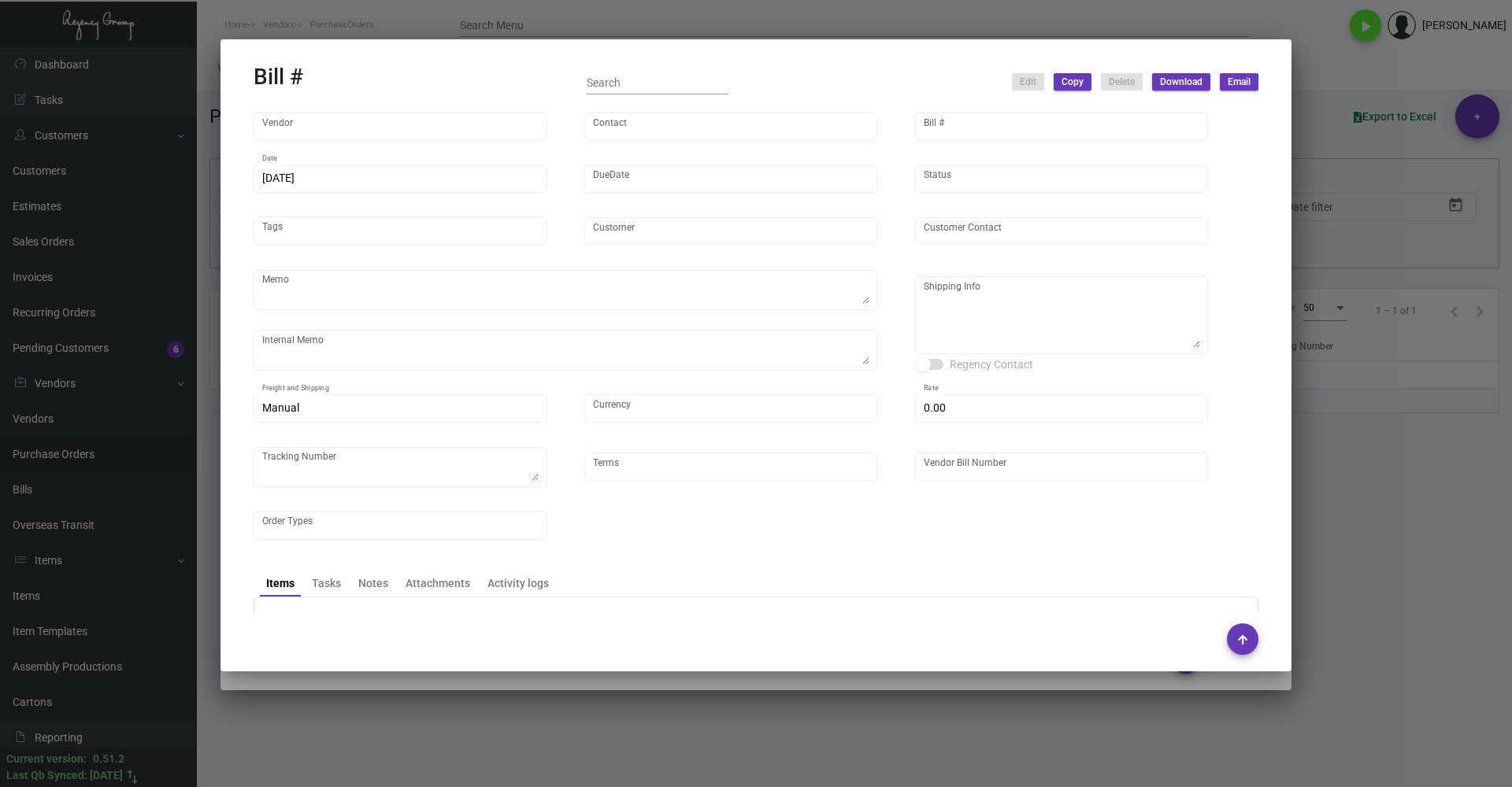
type input "United States Dollar $"
type input "$ 0.00"
type input "Net 30"
type input "YR 97062 2023"
